Goal: Check status: Check status

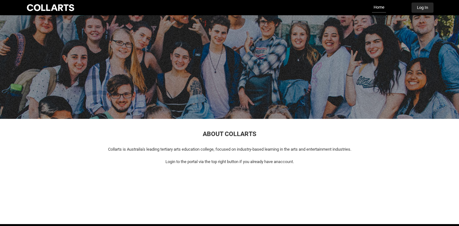
click at [423, 11] on button "Log In" at bounding box center [422, 8] width 22 height 10
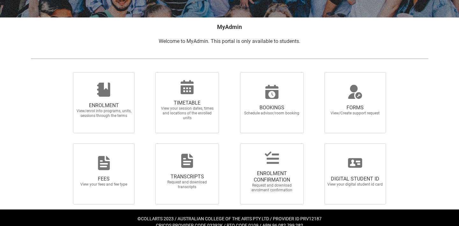
scroll to position [118, 0]
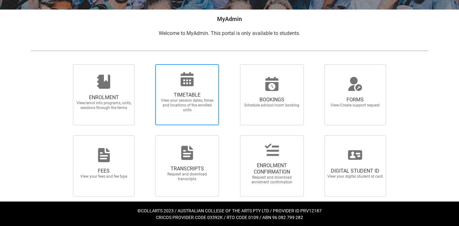
click at [185, 98] on span "View your session dates, times and locations of the enrolled units" at bounding box center [187, 105] width 56 height 14
click at [147, 64] on input "TIMETABLE View your session dates, times and locations of the enrolled units" at bounding box center [147, 64] width 0 height 0
radio input "true"
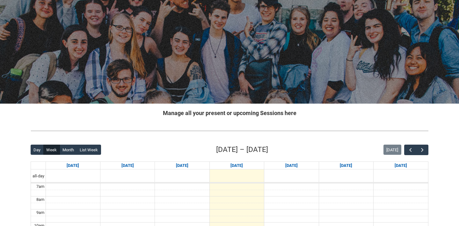
scroll to position [21, 0]
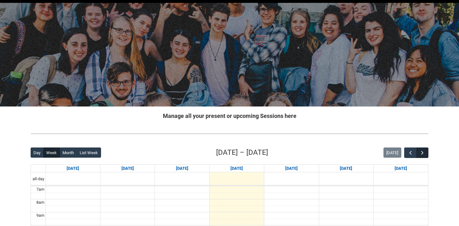
click at [422, 154] on span "button" at bounding box center [422, 153] width 6 height 6
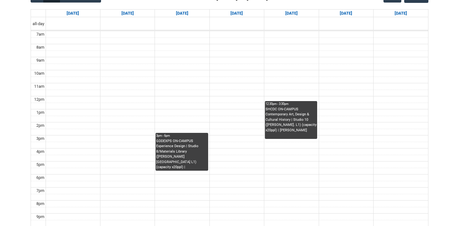
scroll to position [160, 0]
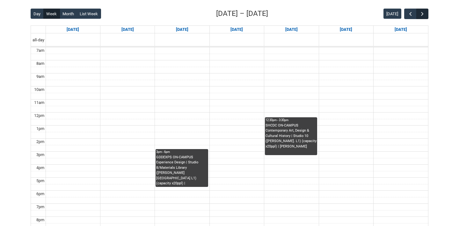
click at [424, 14] on span "button" at bounding box center [422, 14] width 6 height 6
click at [407, 13] on span "button" at bounding box center [410, 14] width 6 height 6
